Goal: Task Accomplishment & Management: Manage account settings

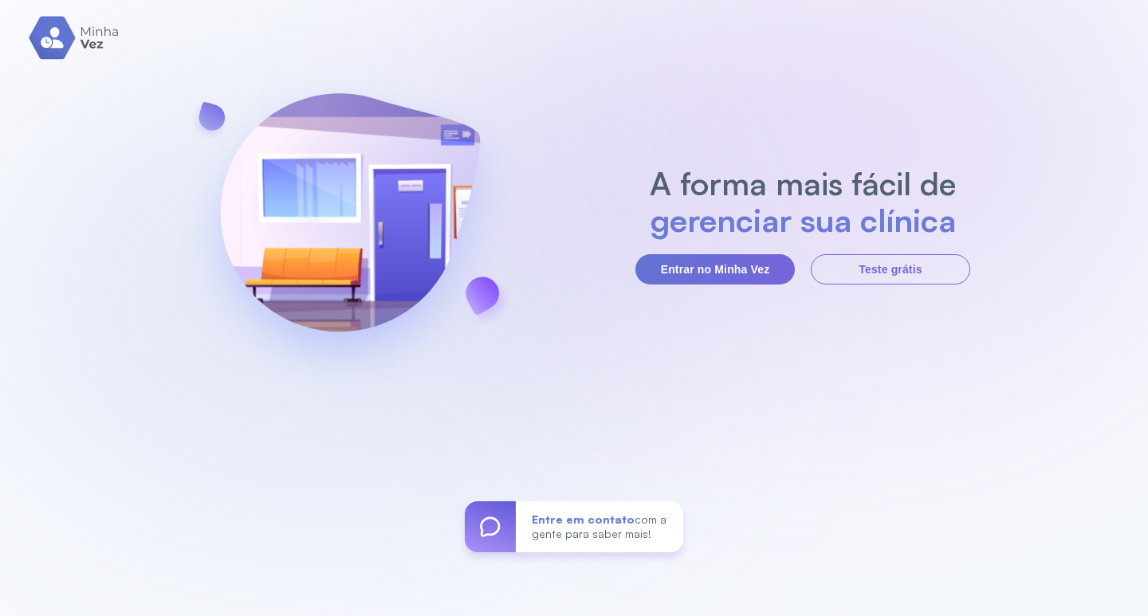
click at [489, 43] on div "A forma mais fácil de gerenciar sua clínica Entrar no Minha Vez Teste grátis En…" at bounding box center [574, 308] width 1148 height 616
drag, startPoint x: 348, startPoint y: 14, endPoint x: 328, endPoint y: -1, distance: 24.4
click at [328, 0] on html "A forma mais fácil de organizar sua fila Entrar no Minha Vez Teste grátis Entre…" at bounding box center [574, 308] width 1148 height 616
click at [682, 265] on button "Entrar no Minha Vez" at bounding box center [714, 269] width 159 height 30
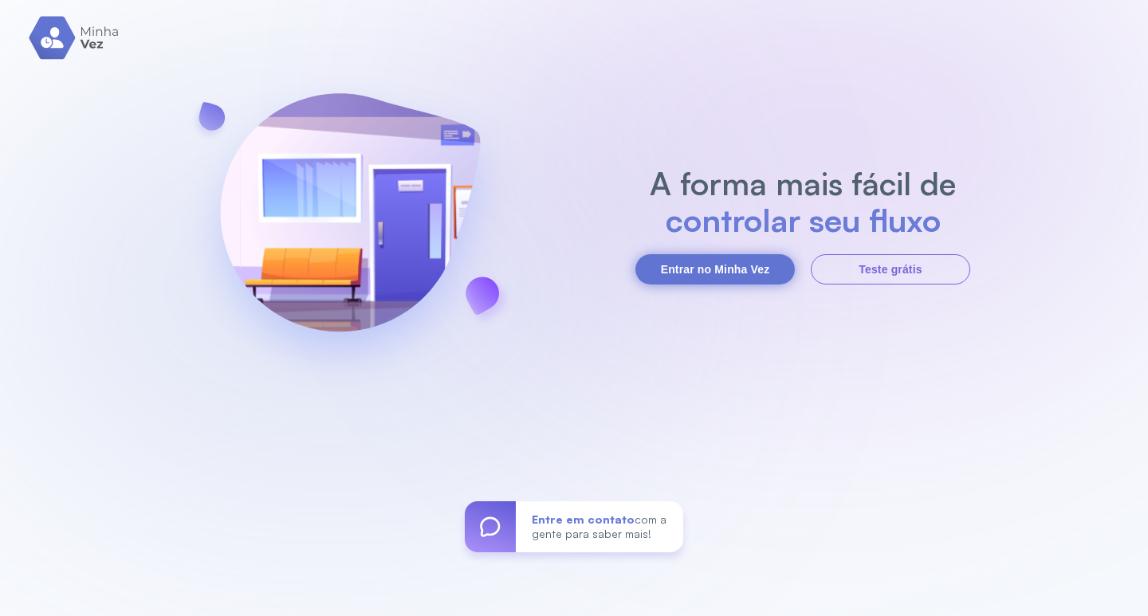
click at [721, 265] on button "Entrar no Minha Vez" at bounding box center [714, 269] width 159 height 30
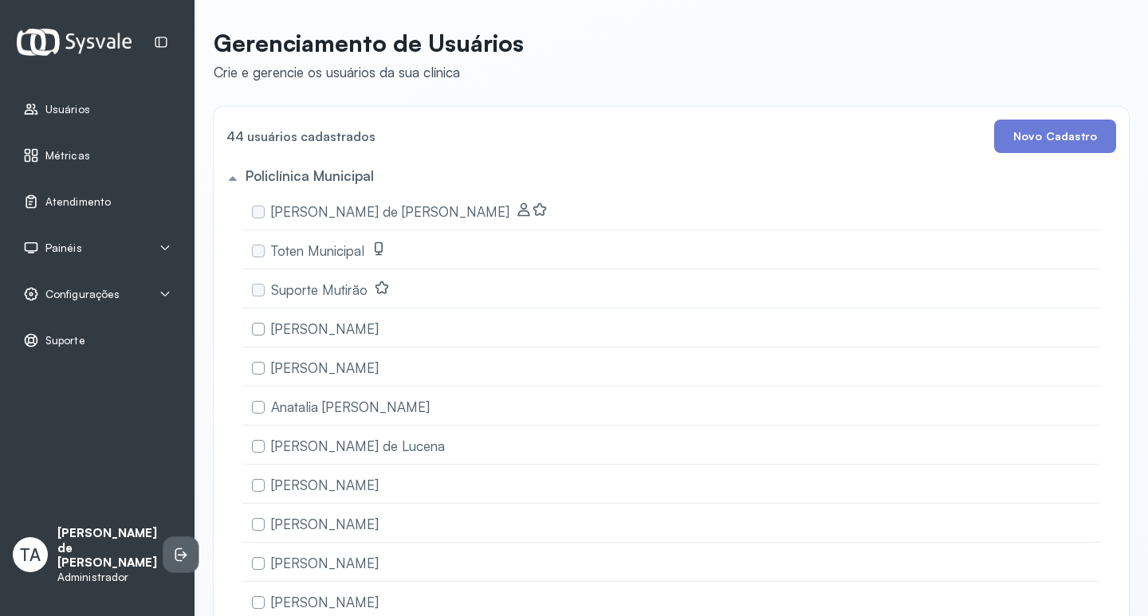
click at [173, 562] on icon at bounding box center [181, 555] width 16 height 16
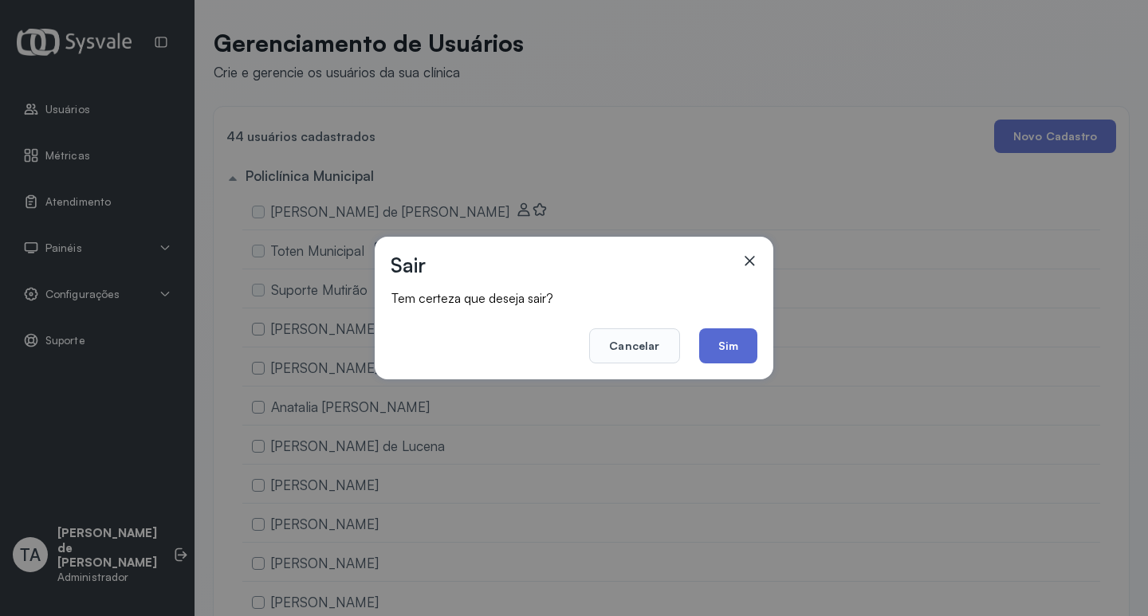
click at [730, 336] on button "Sim" at bounding box center [728, 345] width 58 height 35
